Goal: Entertainment & Leisure: Browse casually

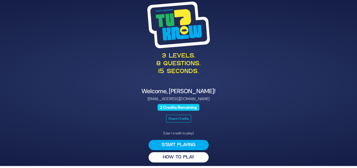
scroll to position [3, 0]
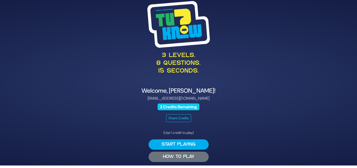
click at [177, 154] on button "HOW TO PLAY" at bounding box center [179, 156] width 60 height 10
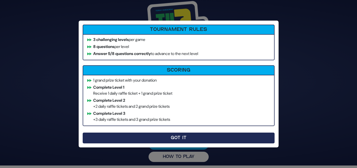
click at [177, 138] on button "Got It" at bounding box center [179, 137] width 192 height 11
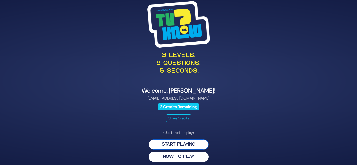
click at [180, 142] on button "Start Playing" at bounding box center [179, 144] width 60 height 10
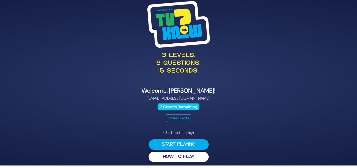
scroll to position [0, 0]
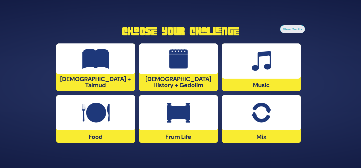
click at [109, 116] on div at bounding box center [95, 112] width 79 height 35
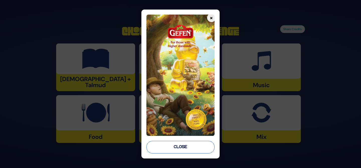
click at [171, 143] on button "Close" at bounding box center [180, 146] width 68 height 13
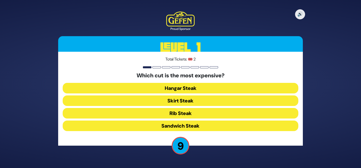
click at [191, 113] on button "Rib Steak" at bounding box center [180, 113] width 235 height 11
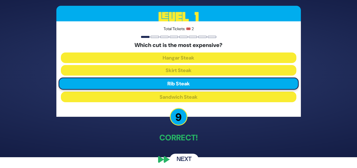
scroll to position [14, 0]
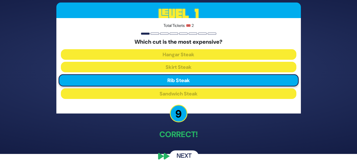
click at [186, 154] on button "Next" at bounding box center [184, 156] width 29 height 12
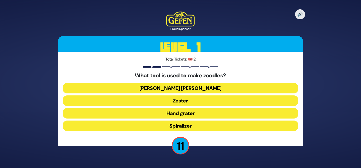
click at [192, 126] on button "Spiralizer" at bounding box center [180, 125] width 235 height 11
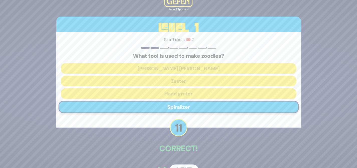
scroll to position [14, 0]
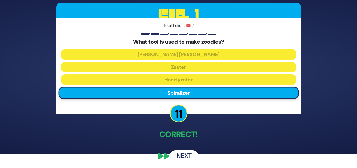
click at [180, 158] on button "Next" at bounding box center [184, 156] width 29 height 12
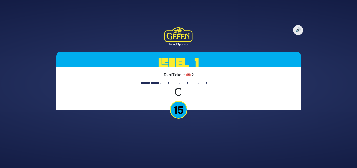
scroll to position [0, 0]
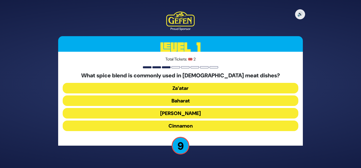
click at [199, 126] on button "Cinnamon" at bounding box center [180, 125] width 235 height 11
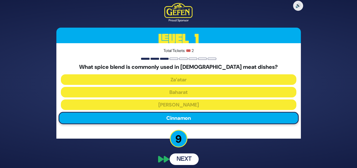
click at [177, 140] on p "9" at bounding box center [179, 138] width 18 height 18
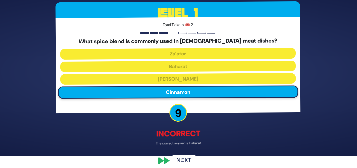
scroll to position [15, 0]
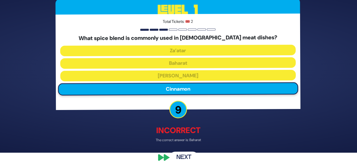
click at [183, 156] on button "Next" at bounding box center [184, 158] width 29 height 12
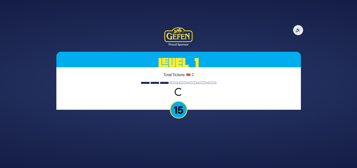
scroll to position [0, 0]
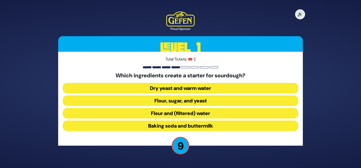
click at [206, 112] on button "Flour and (filtered) water" at bounding box center [180, 113] width 235 height 11
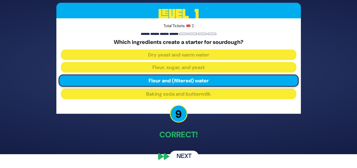
scroll to position [14, 0]
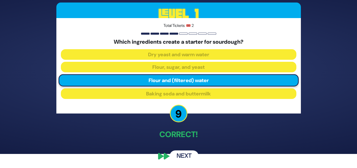
click at [183, 154] on button "Next" at bounding box center [184, 156] width 29 height 12
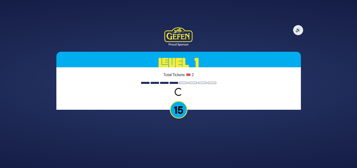
scroll to position [0, 0]
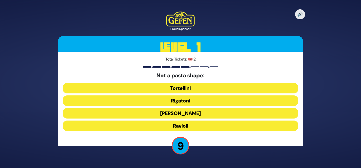
click at [193, 125] on button "Ravioli" at bounding box center [180, 125] width 235 height 11
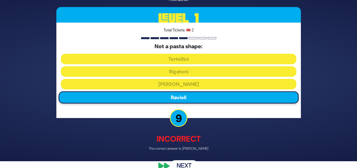
scroll to position [7, 0]
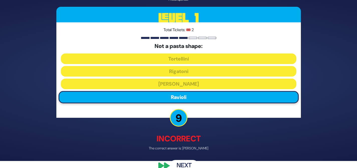
click at [185, 163] on button "Next" at bounding box center [184, 166] width 29 height 12
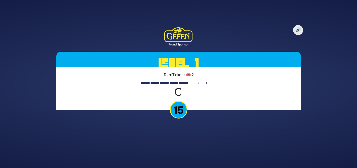
scroll to position [0, 0]
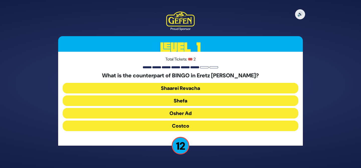
click at [200, 113] on button "Osher Ad" at bounding box center [180, 113] width 235 height 11
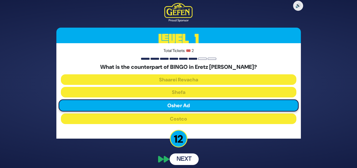
click at [188, 158] on button "Next" at bounding box center [184, 159] width 29 height 12
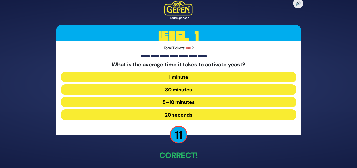
click at [202, 101] on button "5–10 minutes" at bounding box center [178, 102] width 235 height 11
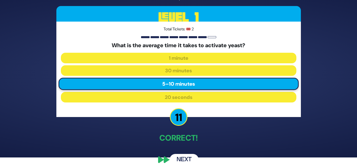
scroll to position [14, 0]
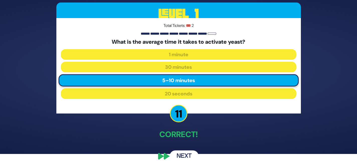
click at [185, 153] on button "Next" at bounding box center [184, 156] width 29 height 12
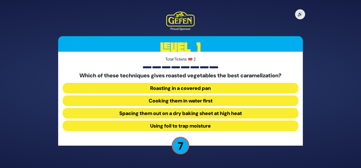
click at [225, 113] on button "Spacing them out on a dry baking sheet at high heat" at bounding box center [180, 113] width 235 height 11
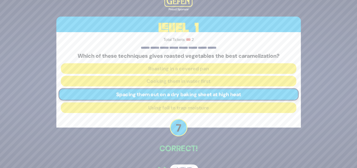
click at [192, 155] on div "Correct!" at bounding box center [178, 148] width 244 height 13
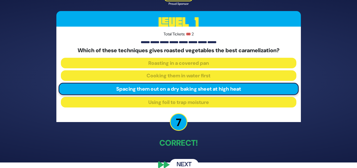
scroll to position [14, 0]
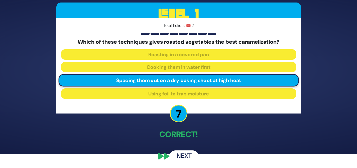
click at [191, 155] on button "Next" at bounding box center [184, 156] width 29 height 12
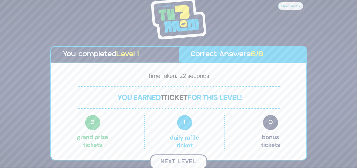
scroll to position [0, 0]
click at [178, 158] on button "Next Level" at bounding box center [178, 161] width 57 height 15
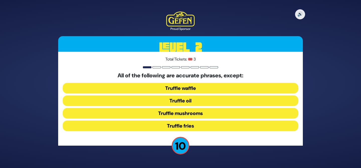
click at [194, 90] on button "Truffle waffle" at bounding box center [180, 88] width 235 height 11
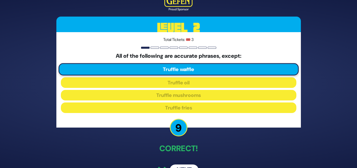
click at [183, 165] on button "Next" at bounding box center [184, 170] width 29 height 12
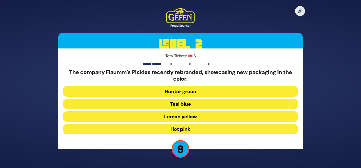
click at [203, 125] on button "Hot pink" at bounding box center [180, 128] width 235 height 11
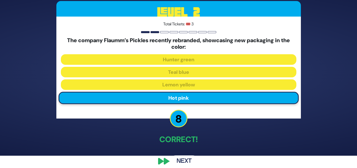
scroll to position [17, 0]
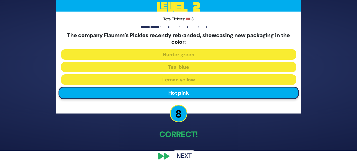
click at [181, 153] on button "Next" at bounding box center [184, 156] width 29 height 12
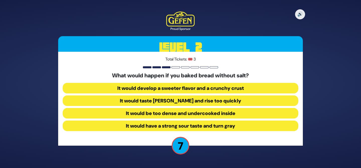
click at [209, 101] on button "It would taste bland and rise too quickly" at bounding box center [180, 100] width 235 height 11
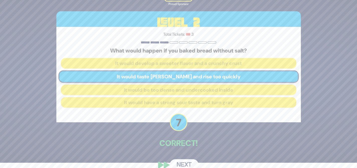
scroll to position [8, 0]
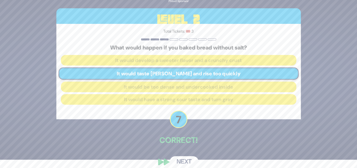
click at [178, 160] on button "Next" at bounding box center [184, 162] width 29 height 12
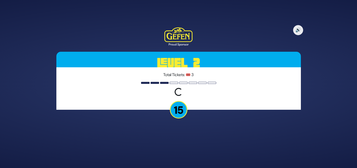
scroll to position [0, 0]
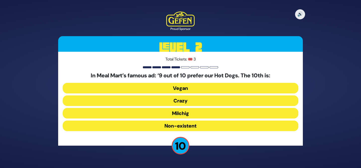
click at [214, 100] on button "Crazy" at bounding box center [180, 100] width 235 height 11
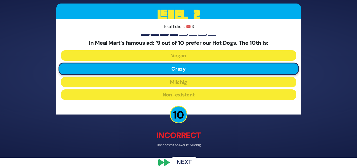
scroll to position [11, 0]
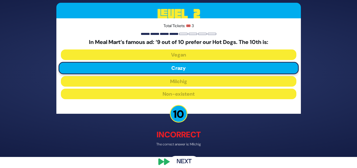
click at [184, 160] on button "Next" at bounding box center [184, 162] width 29 height 12
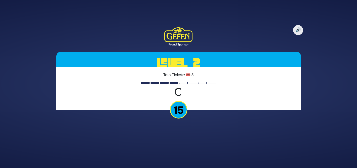
scroll to position [0, 0]
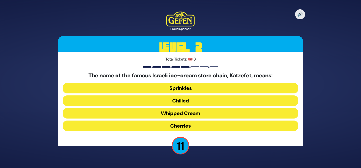
click at [203, 112] on button "Whipped Cream" at bounding box center [180, 113] width 235 height 11
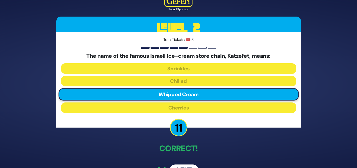
click at [188, 165] on button "Next" at bounding box center [184, 170] width 29 height 12
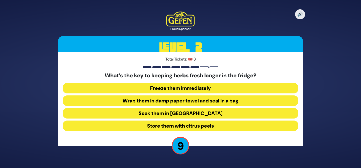
click at [217, 97] on button "Wrap them in damp paper towel and seal in a bag" at bounding box center [180, 100] width 235 height 11
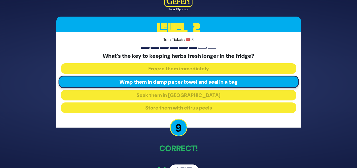
click at [192, 162] on div "🔊 Proud Sponsor Level 2 Total Tickets: 🎟️ 3 What’s the key to keeping herbs fre…" at bounding box center [178, 84] width 256 height 196
click at [192, 166] on button "Next" at bounding box center [184, 170] width 29 height 12
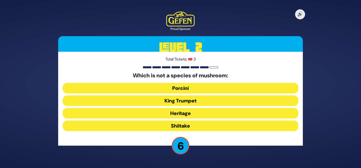
click at [202, 87] on button "Porcini" at bounding box center [180, 88] width 235 height 11
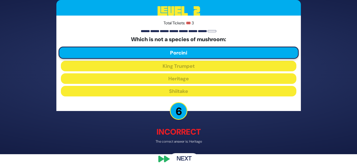
scroll to position [14, 0]
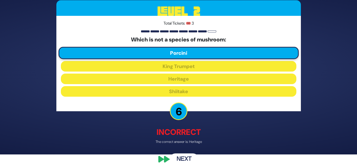
click at [184, 157] on button "Next" at bounding box center [184, 159] width 29 height 12
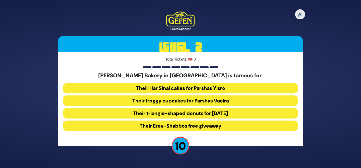
click at [194, 126] on button "Their Erev-Shabbos free giveaway" at bounding box center [180, 125] width 235 height 11
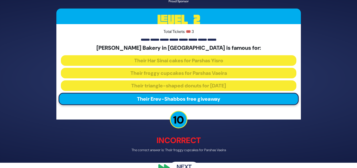
scroll to position [13, 0]
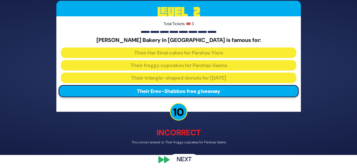
click at [187, 156] on button "Next" at bounding box center [184, 160] width 29 height 12
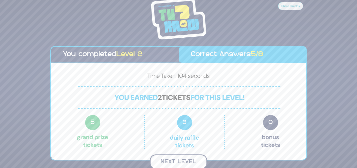
scroll to position [0, 0]
click at [177, 160] on button "Next Level" at bounding box center [178, 161] width 57 height 15
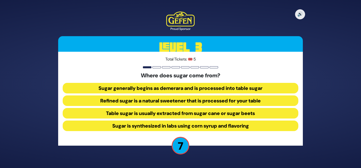
click at [214, 112] on button "Table sugar is usually extracted from sugar cane or sugar beets" at bounding box center [180, 113] width 235 height 11
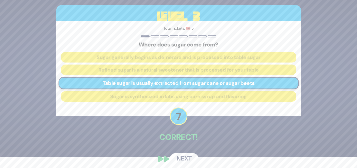
scroll to position [12, 0]
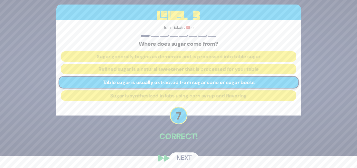
click at [191, 156] on button "Next" at bounding box center [184, 158] width 29 height 12
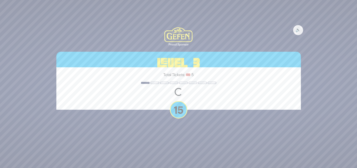
scroll to position [0, 0]
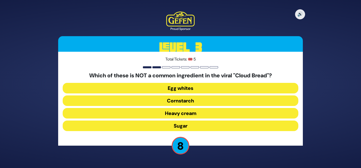
click at [199, 113] on button "Heavy cream" at bounding box center [180, 113] width 235 height 11
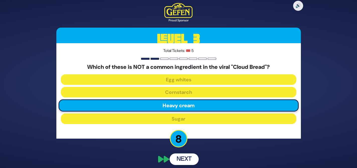
click at [183, 159] on button "Next" at bounding box center [184, 159] width 29 height 12
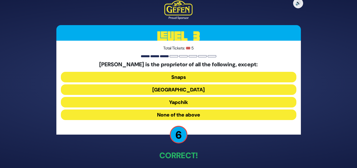
click at [198, 114] on button "None of the above" at bounding box center [178, 114] width 235 height 11
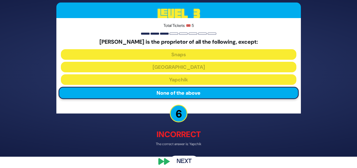
scroll to position [17, 0]
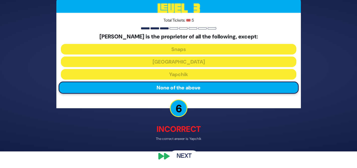
click at [180, 152] on button "Next" at bounding box center [184, 156] width 29 height 12
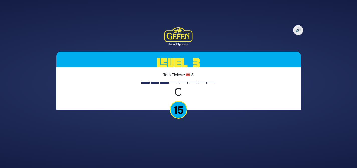
scroll to position [0, 0]
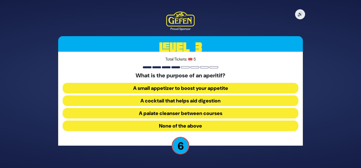
click at [198, 99] on button "A cocktail that helps aid digestion" at bounding box center [180, 100] width 235 height 11
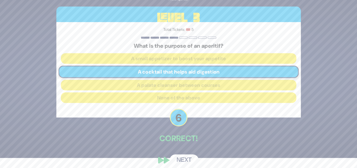
scroll to position [14, 0]
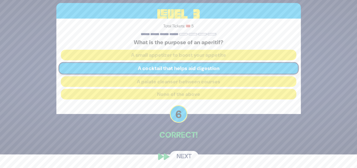
click at [186, 155] on button "Next" at bounding box center [184, 157] width 29 height 12
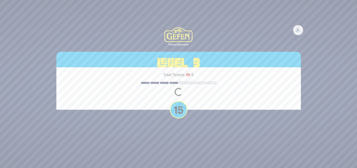
scroll to position [0, 0]
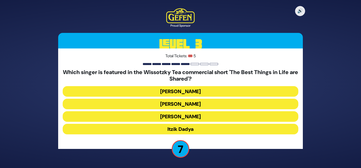
click at [197, 92] on button "Eli Marcus" at bounding box center [180, 91] width 235 height 11
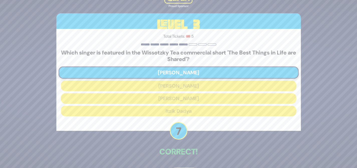
scroll to position [17, 0]
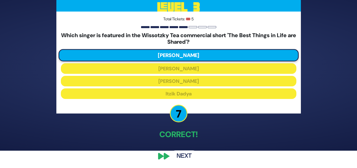
click at [181, 153] on button "Next" at bounding box center [184, 156] width 29 height 12
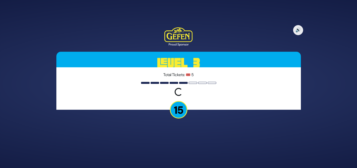
scroll to position [0, 0]
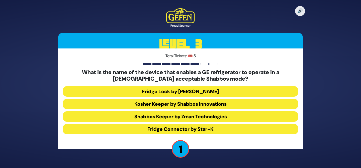
click at [210, 88] on button "Fridge Lock by OU" at bounding box center [180, 91] width 235 height 11
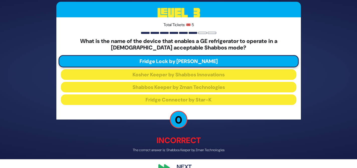
scroll to position [20, 0]
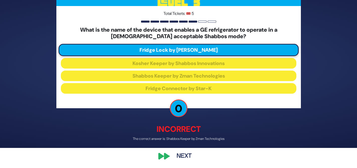
click at [182, 156] on button "Next" at bounding box center [184, 156] width 29 height 12
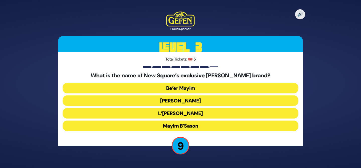
click at [209, 85] on button "Be’er Mayim" at bounding box center [180, 88] width 235 height 11
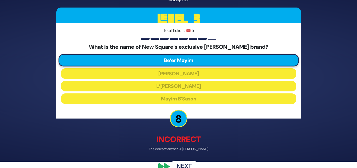
scroll to position [11, 0]
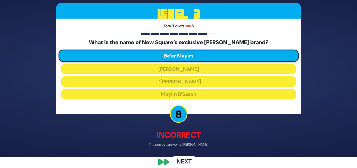
click at [184, 158] on button "Next" at bounding box center [184, 162] width 29 height 12
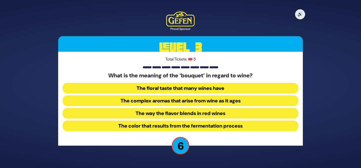
click at [225, 85] on button "The floral taste that many wines have" at bounding box center [180, 88] width 235 height 11
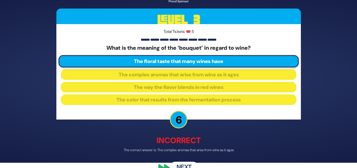
scroll to position [10, 0]
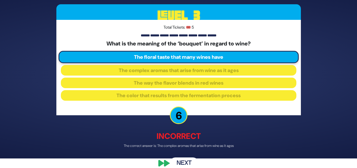
click at [187, 164] on button "Next" at bounding box center [184, 163] width 29 height 12
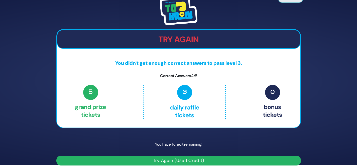
scroll to position [6, 0]
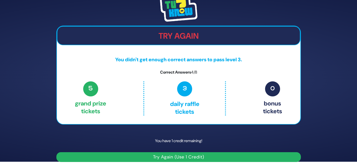
click at [192, 157] on button "Try Again (Use 1 Credit)" at bounding box center [178, 157] width 244 height 10
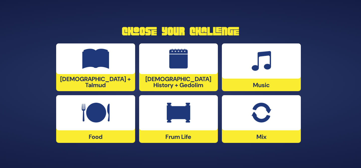
click at [202, 123] on div at bounding box center [178, 112] width 79 height 35
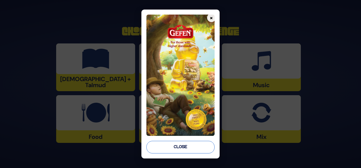
click at [191, 148] on button "Close" at bounding box center [180, 146] width 68 height 13
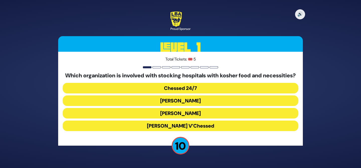
click at [214, 90] on button "Chessed 24/7" at bounding box center [180, 88] width 235 height 11
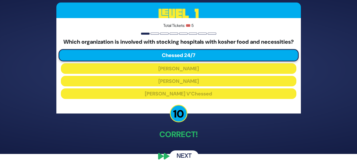
scroll to position [17, 0]
click at [184, 153] on button "Next" at bounding box center [184, 156] width 29 height 12
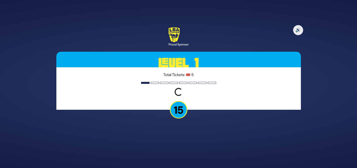
scroll to position [0, 0]
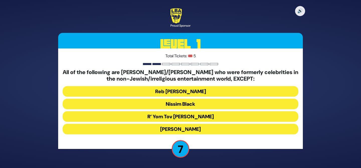
click at [198, 127] on button "[PERSON_NAME]" at bounding box center [180, 128] width 235 height 11
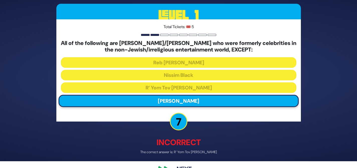
scroll to position [20, 0]
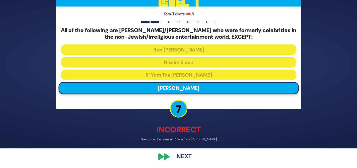
click at [180, 155] on button "Next" at bounding box center [184, 157] width 29 height 12
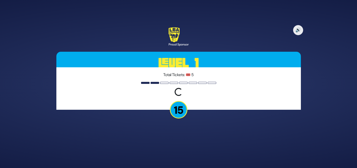
scroll to position [0, 0]
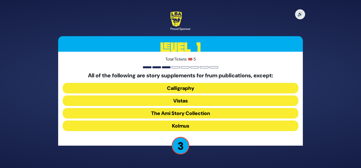
click at [189, 124] on button "Kolmus" at bounding box center [180, 125] width 235 height 11
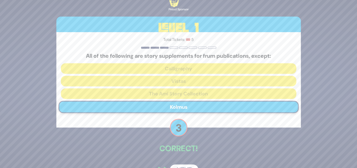
click at [178, 165] on button "Next" at bounding box center [184, 170] width 29 height 12
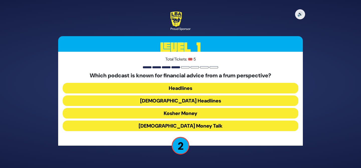
click at [201, 111] on button "Kosher Money" at bounding box center [180, 113] width 235 height 11
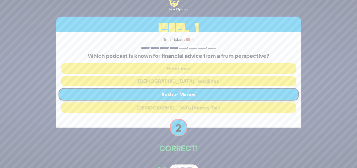
click at [187, 159] on div "🔊 Proud Sponsor Level 1 Total Tickets: 🎟️ 5 Which podcast is known for financia…" at bounding box center [178, 84] width 256 height 196
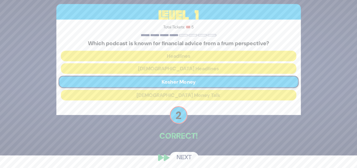
scroll to position [14, 0]
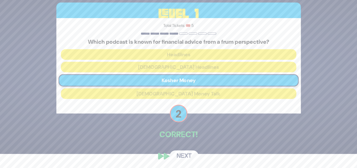
click at [187, 156] on button "Next" at bounding box center [184, 156] width 29 height 12
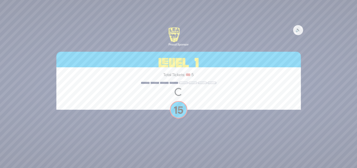
scroll to position [0, 0]
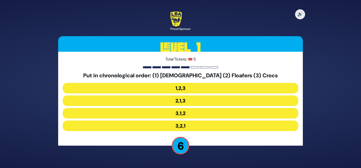
click at [185, 123] on button "3,2,1" at bounding box center [180, 125] width 235 height 11
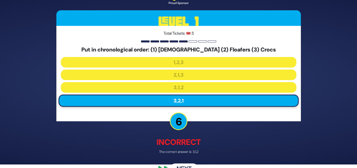
scroll to position [12, 0]
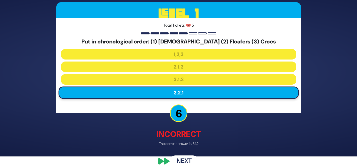
click at [181, 160] on button "Next" at bounding box center [184, 161] width 29 height 12
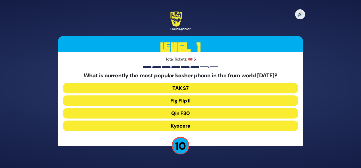
click at [202, 111] on button "Qin F30" at bounding box center [180, 113] width 235 height 11
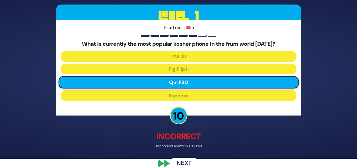
scroll to position [13, 0]
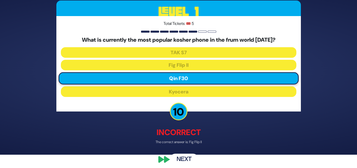
click at [186, 159] on button "Next" at bounding box center [184, 160] width 29 height 12
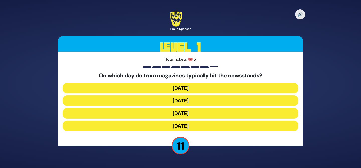
click at [199, 95] on button "[DATE]" at bounding box center [180, 100] width 235 height 11
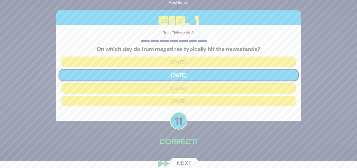
scroll to position [9, 0]
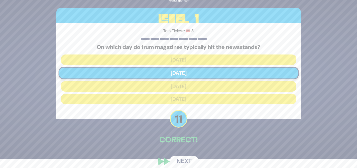
click at [179, 161] on button "Next" at bounding box center [184, 161] width 29 height 12
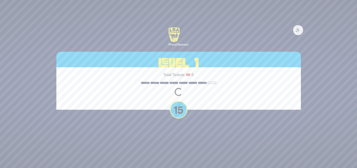
scroll to position [0, 0]
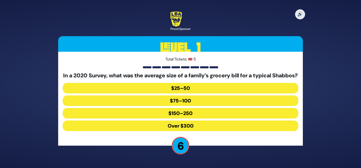
click at [199, 126] on button "Over $300" at bounding box center [180, 125] width 235 height 11
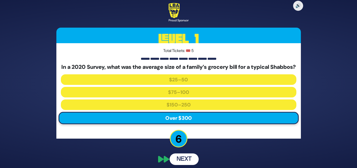
click at [191, 162] on button "Next" at bounding box center [184, 159] width 29 height 12
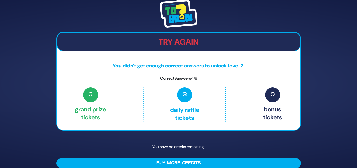
scroll to position [7, 0]
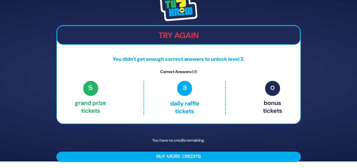
click at [196, 139] on p "You have no credits remaining." at bounding box center [178, 140] width 244 height 15
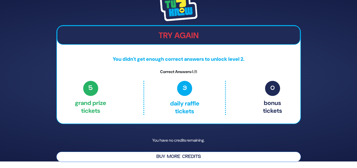
click at [186, 156] on button "Buy More Credits" at bounding box center [178, 156] width 244 height 10
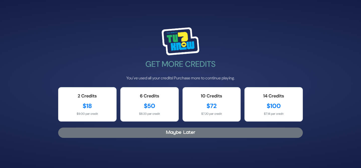
click at [187, 130] on button "Maybe Later" at bounding box center [180, 132] width 244 height 10
